Goal: Task Accomplishment & Management: Complete application form

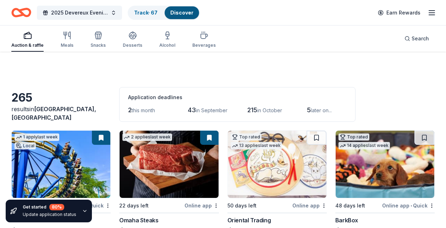
scroll to position [1525, 0]
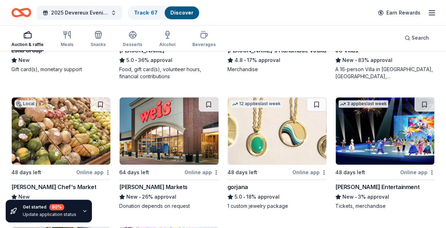
click at [240, 184] on div "gorjana" at bounding box center [237, 187] width 21 height 9
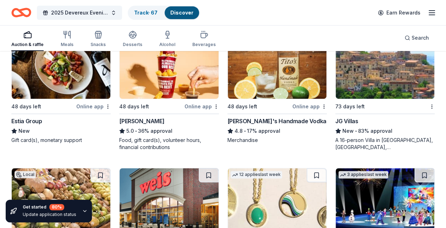
click at [31, 120] on div "Estia Group" at bounding box center [26, 121] width 31 height 9
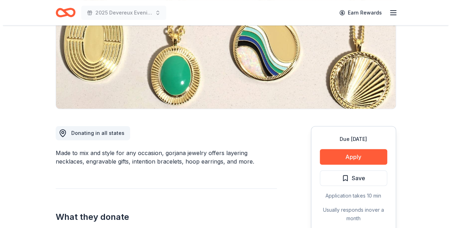
scroll to position [177, 0]
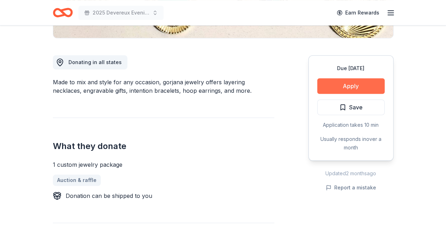
click at [353, 83] on button "Apply" at bounding box center [350, 86] width 67 height 16
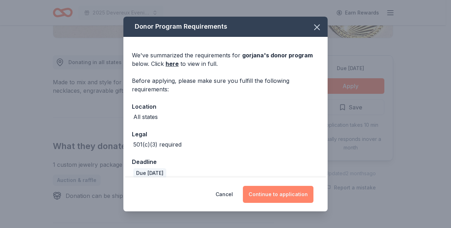
click at [271, 192] on button "Continue to application" at bounding box center [278, 194] width 71 height 17
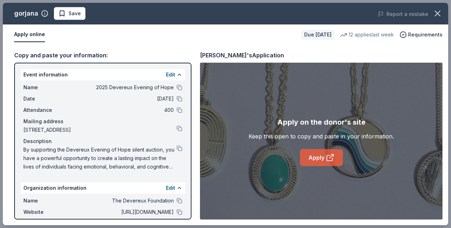
click at [313, 155] on link "Apply" at bounding box center [321, 157] width 43 height 17
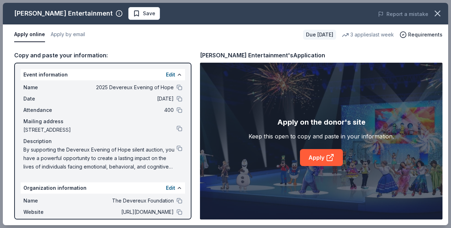
scroll to position [142, 0]
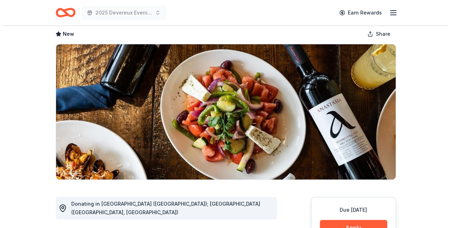
scroll to position [71, 0]
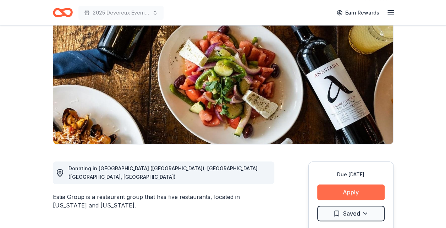
click at [353, 189] on button "Apply" at bounding box center [350, 193] width 67 height 16
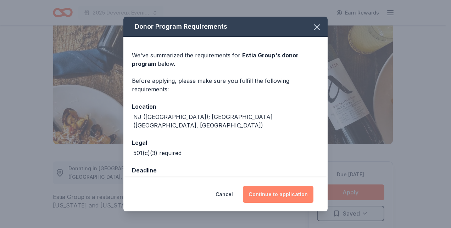
click at [270, 194] on button "Continue to application" at bounding box center [278, 194] width 71 height 17
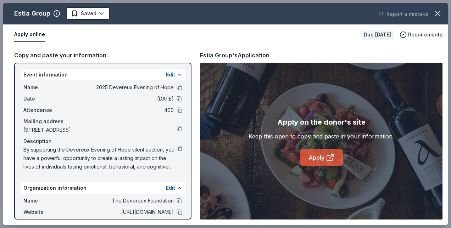
click at [317, 157] on link "Apply" at bounding box center [321, 157] width 43 height 17
